Goal: Information Seeking & Learning: Learn about a topic

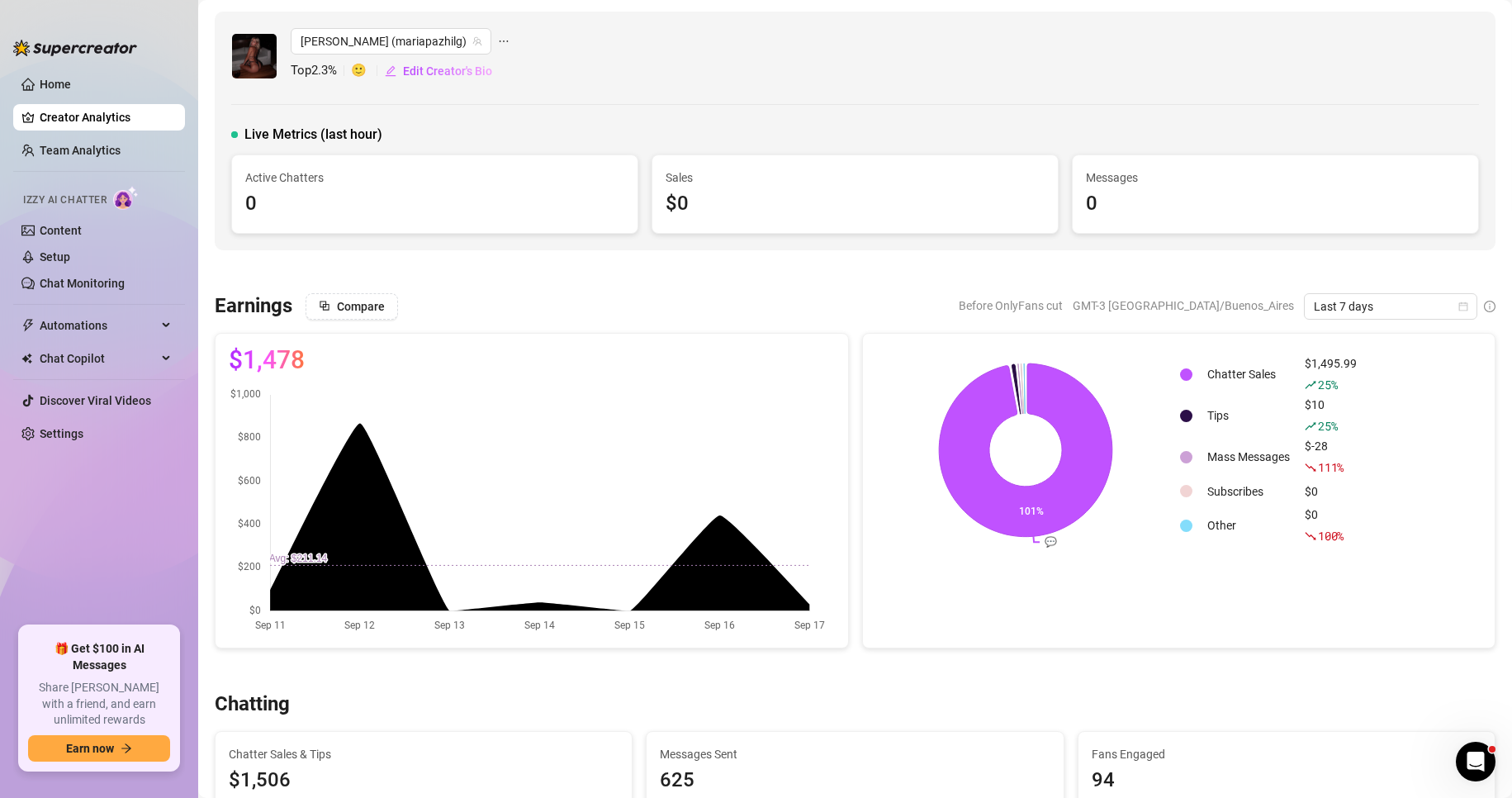
click at [79, 152] on link "Team Analytics" at bounding box center [79, 149] width 81 height 13
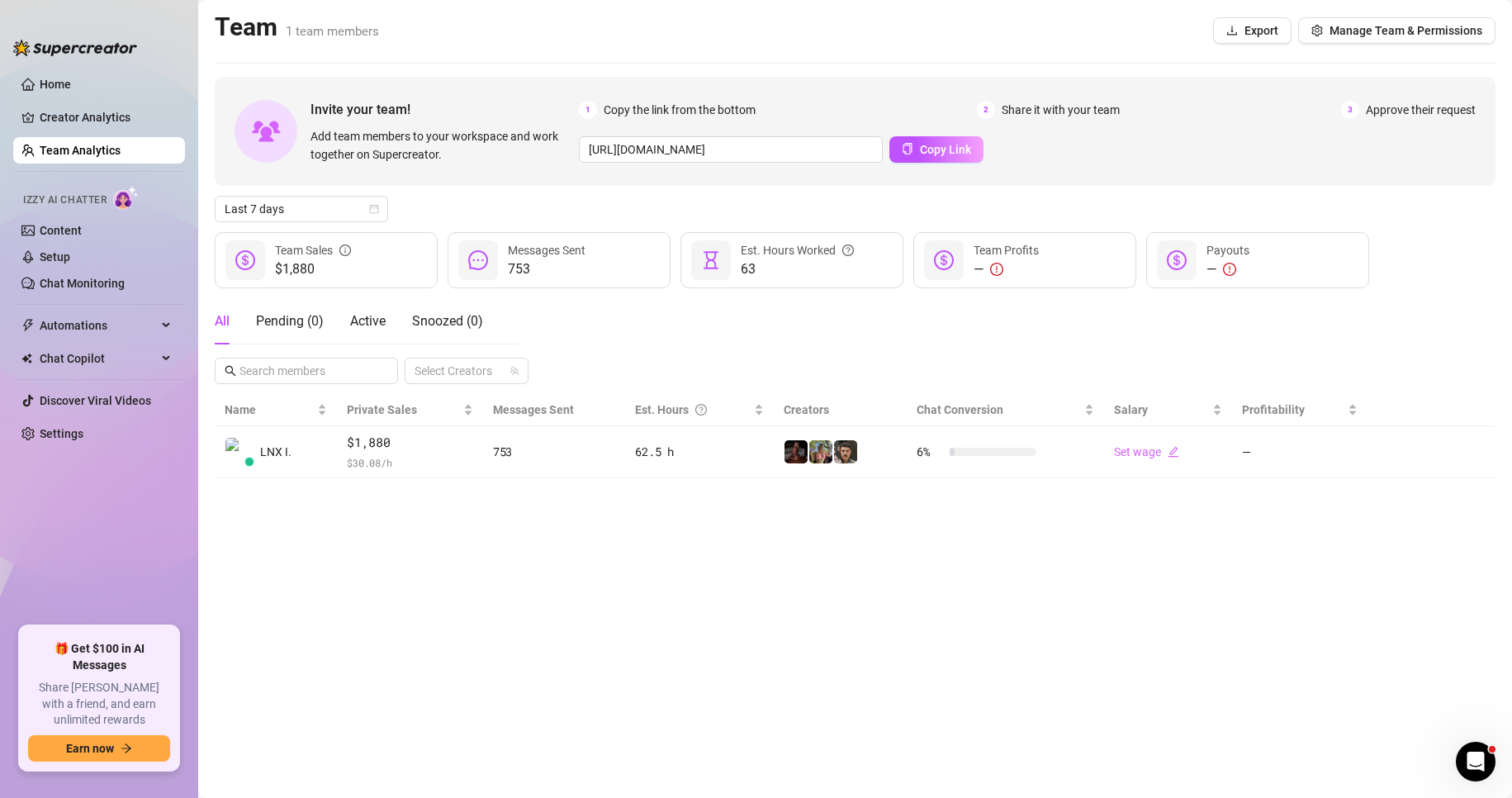
click at [1195, 575] on main "Team 1 team members Export Manage Team & Permissions Invite your team! Add team…" at bounding box center [855, 399] width 1314 height 798
click at [1283, 531] on main "Team 1 team members Export Manage Team & Permissions Invite your team! Add team…" at bounding box center [855, 399] width 1314 height 798
click at [1229, 264] on icon "exclamation-circle" at bounding box center [1229, 269] width 13 height 13
click at [74, 119] on link "Creator Analytics" at bounding box center [105, 117] width 132 height 26
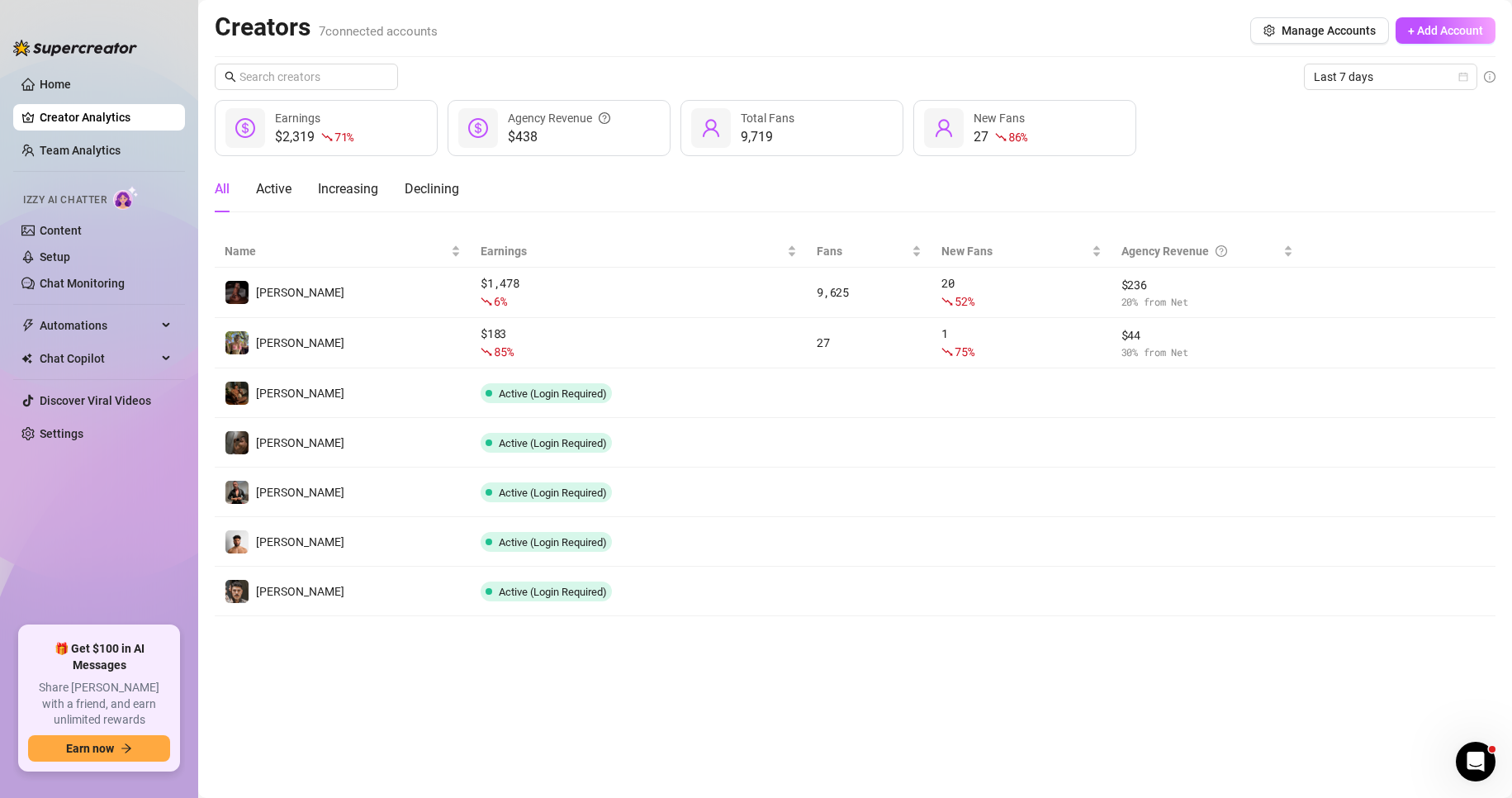
click at [0, 0] on button "button" at bounding box center [0, 0] width 0 height 0
click at [1211, 667] on main "Creators 7 connected accounts Manage Accounts + Add Account Last 7 days $2,319 …" at bounding box center [855, 399] width 1314 height 798
